Goal: Find specific page/section: Find specific page/section

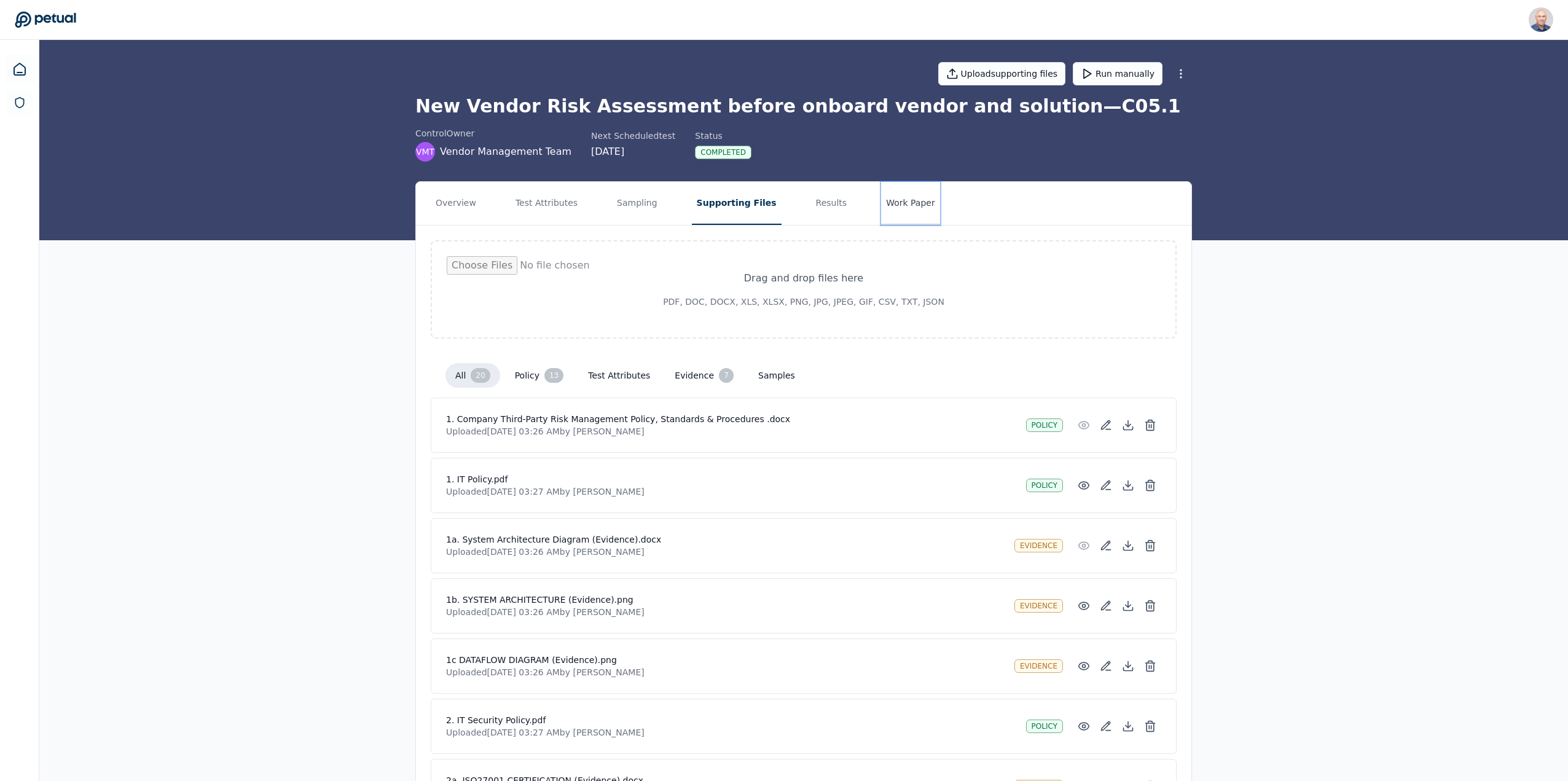
click at [881, 208] on button "Work Paper" at bounding box center [911, 203] width 59 height 43
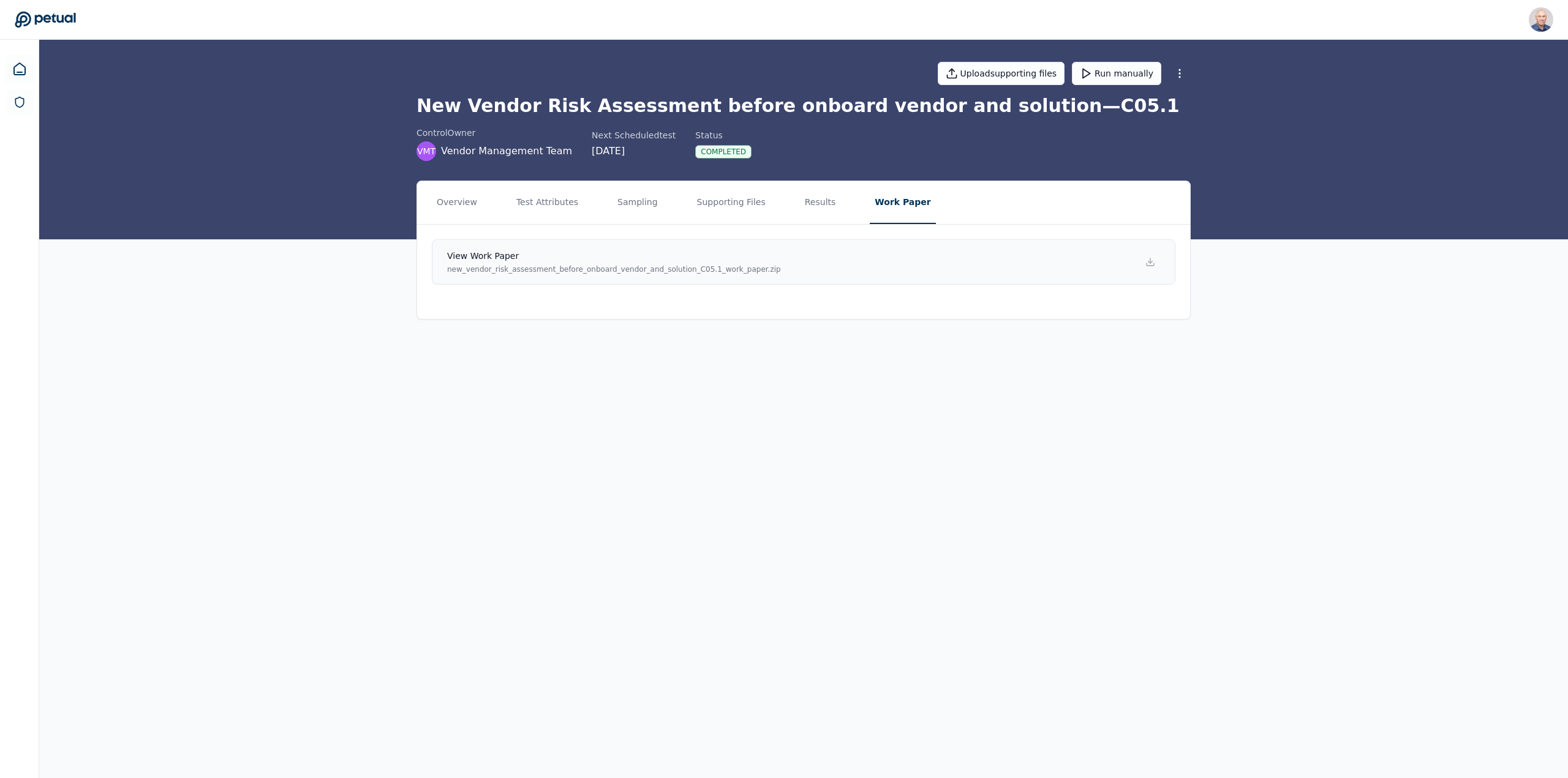
click at [511, 268] on p "new_vendor_risk_assessment_before_onboard_vendor_and_solution_C05.1_work_paper.…" at bounding box center [614, 269] width 334 height 10
